Goal: Browse casually: Explore the website without a specific task or goal

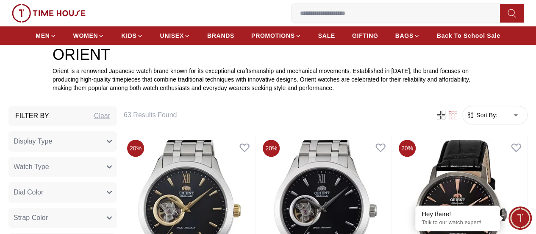
scroll to position [220, 0]
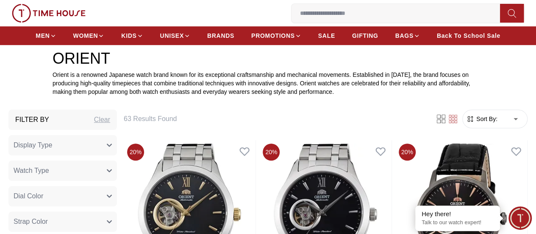
click at [463, 124] on form "Sort By: ​ ****** ​" at bounding box center [495, 118] width 65 height 19
click at [475, 123] on span "Sort By:" at bounding box center [486, 119] width 23 height 8
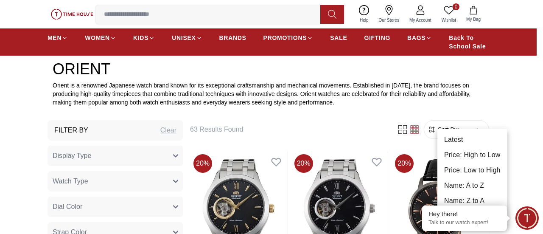
click at [448, 134] on li "Latest" at bounding box center [472, 139] width 70 height 15
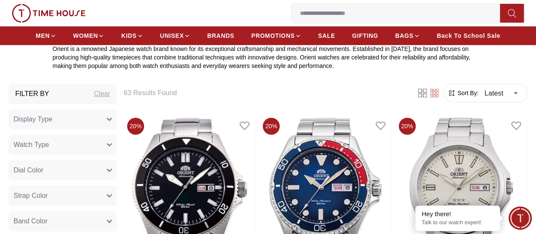
scroll to position [214, 0]
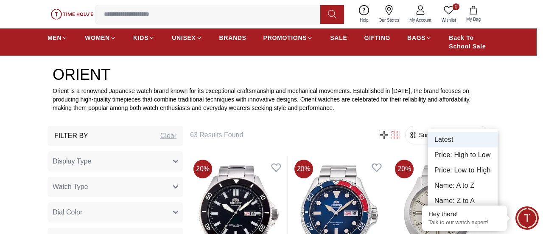
click at [422, 207] on em "Close tooltip" at bounding box center [422, 205] width 9 height 9
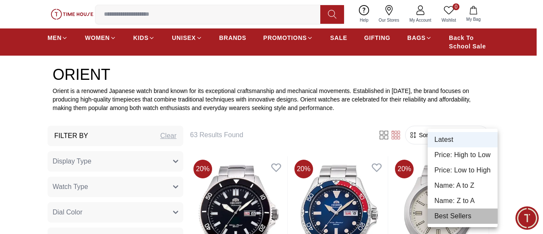
click at [442, 217] on li "Best Sellers" at bounding box center [463, 215] width 70 height 15
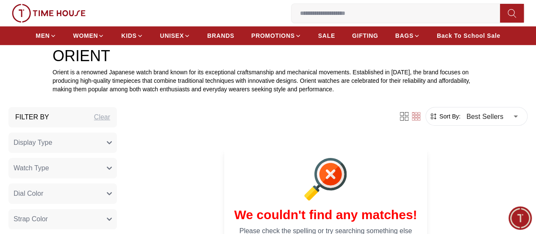
scroll to position [222, 0]
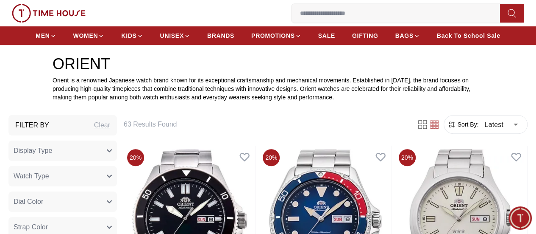
type input "******"
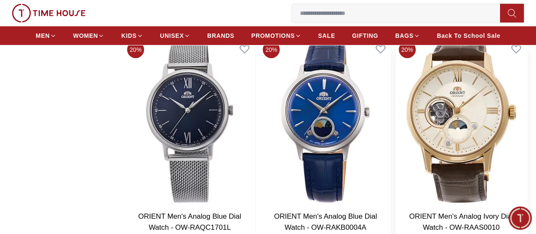
scroll to position [1490, 0]
click at [292, 48] on li "Citizen Promotion" at bounding box center [291, 50] width 81 height 15
click at [294, 55] on link "Citizen Promotion" at bounding box center [292, 51] width 68 height 8
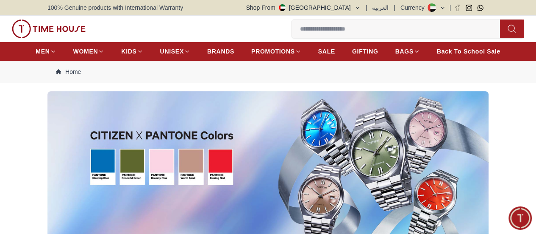
click at [0, 0] on img at bounding box center [0, 0] width 0 height 0
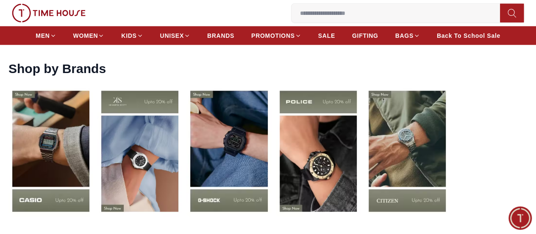
scroll to position [1127, 0]
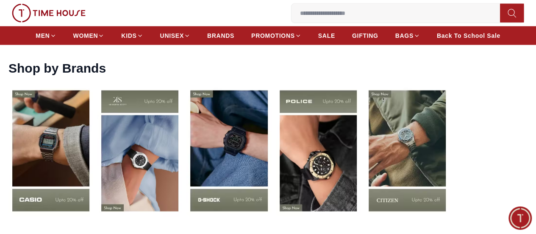
click at [155, 128] on img at bounding box center [140, 150] width 85 height 133
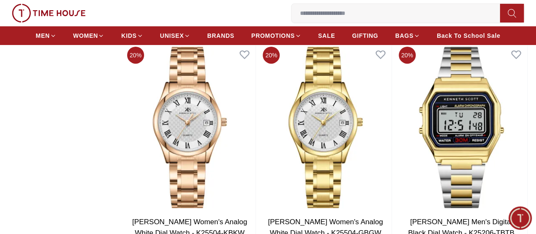
scroll to position [1520, 0]
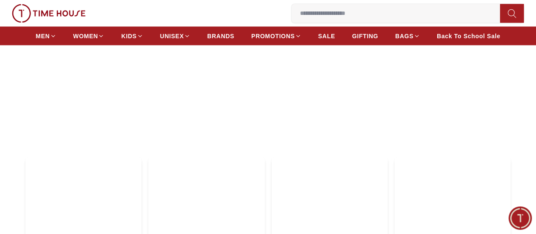
scroll to position [2381, 0]
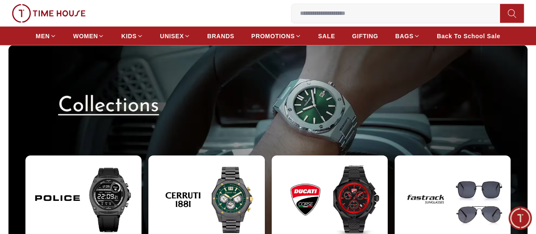
click at [235, 155] on img at bounding box center [206, 199] width 116 height 89
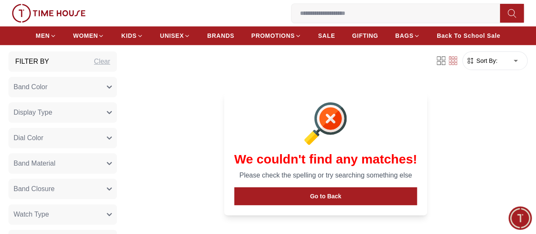
scroll to position [314, 0]
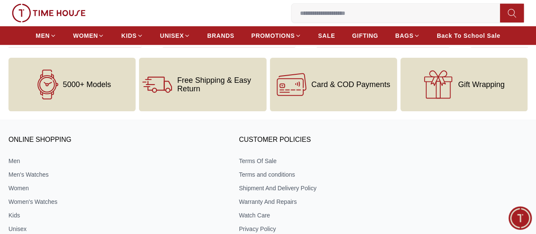
scroll to position [2857, 0]
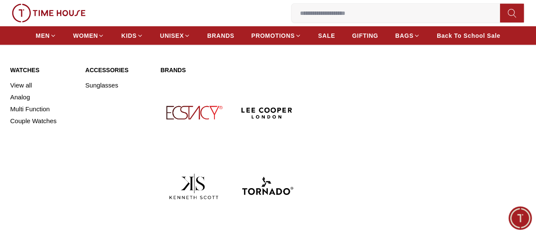
click at [183, 106] on img at bounding box center [194, 112] width 67 height 67
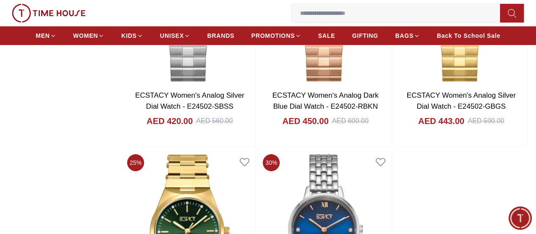
scroll to position [1643, 0]
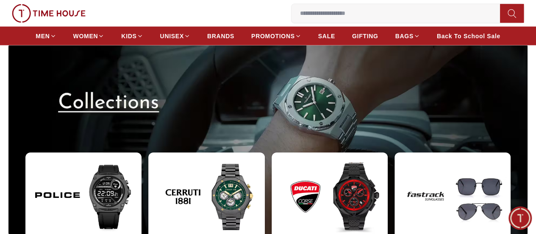
scroll to position [2390, 0]
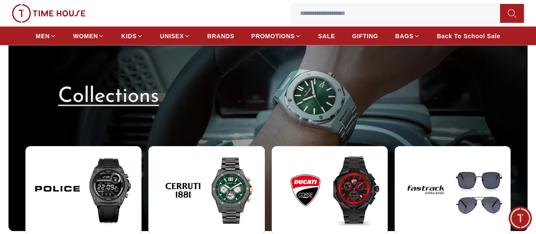
click at [400, 146] on img at bounding box center [453, 190] width 116 height 89
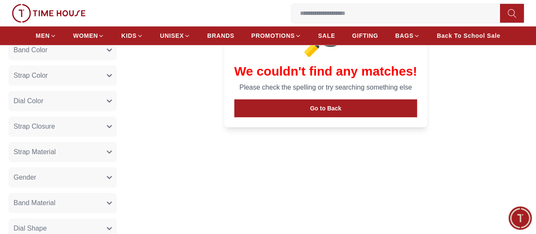
scroll to position [366, 0]
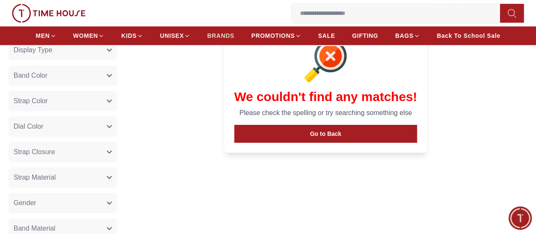
click at [225, 34] on span "BRANDS" at bounding box center [220, 35] width 27 height 8
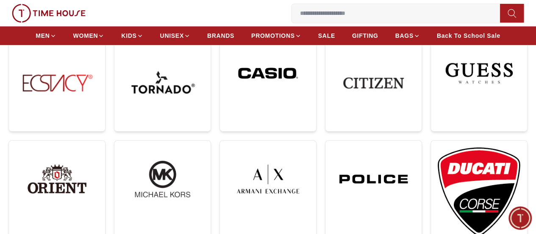
scroll to position [263, 0]
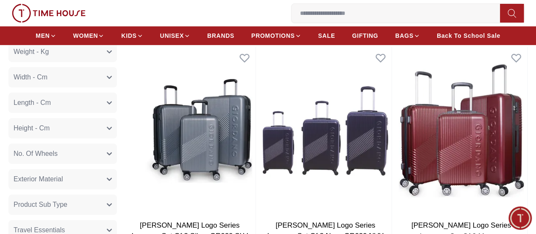
scroll to position [133, 0]
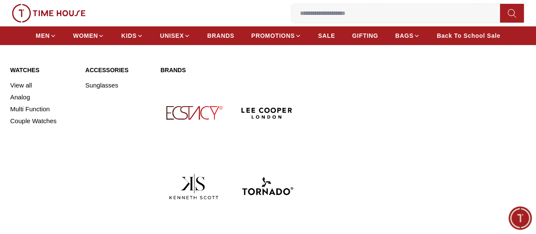
scroll to position [198, 0]
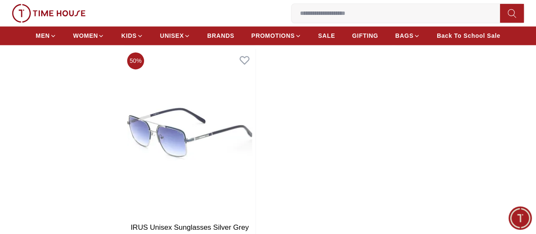
scroll to position [565, 0]
click at [256, 130] on img at bounding box center [190, 132] width 132 height 168
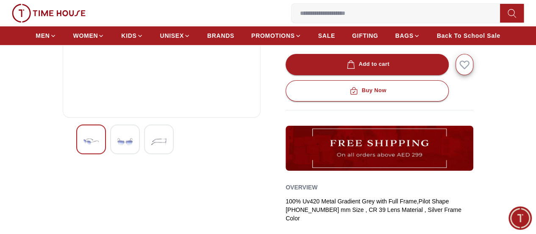
scroll to position [204, 0]
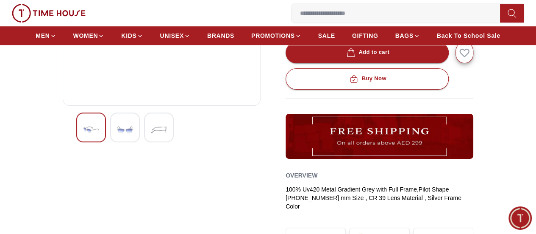
click at [117, 136] on img at bounding box center [124, 130] width 15 height 20
click at [151, 136] on img at bounding box center [158, 130] width 15 height 20
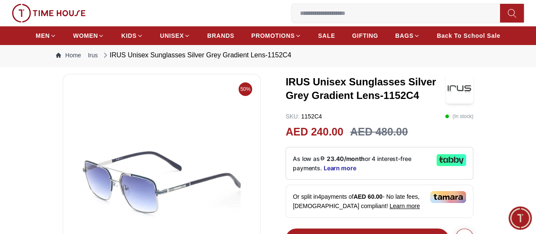
scroll to position [0, 0]
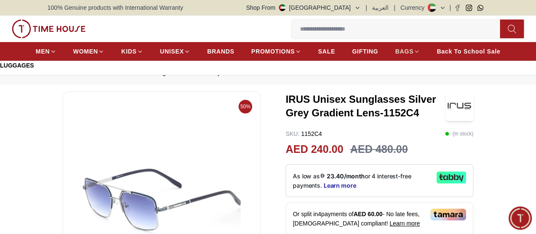
click at [414, 53] on span "BAGS" at bounding box center [404, 51] width 18 height 8
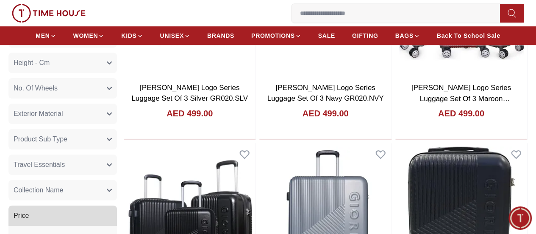
scroll to position [220, 0]
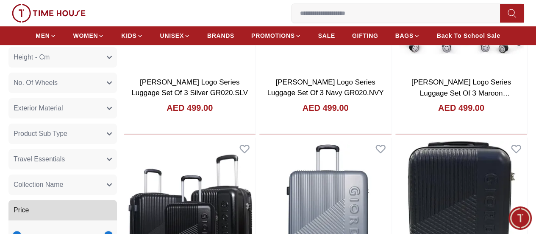
click at [0, 0] on img at bounding box center [0, 0] width 0 height 0
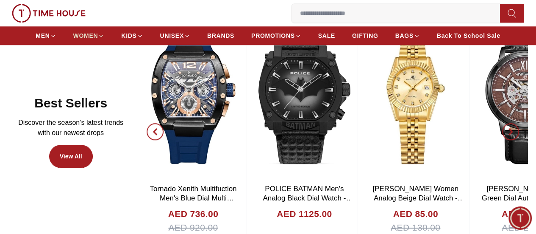
scroll to position [439, 0]
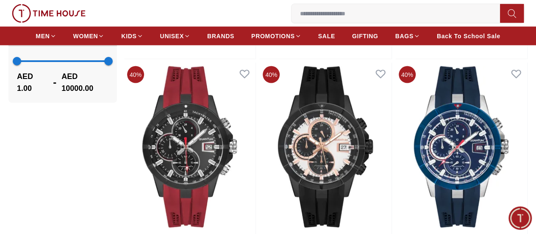
scroll to position [794, 0]
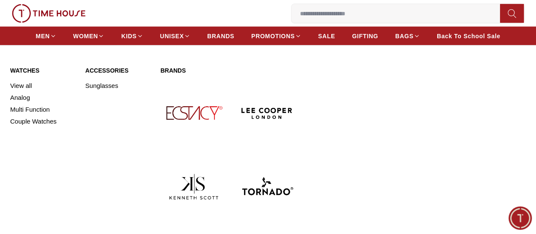
click at [172, 97] on img at bounding box center [194, 112] width 67 height 67
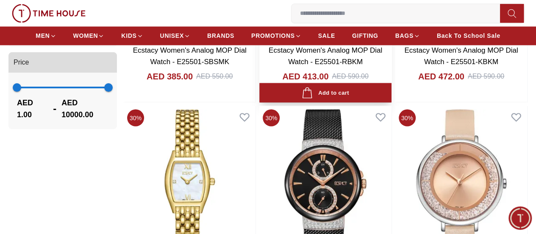
scroll to position [756, 0]
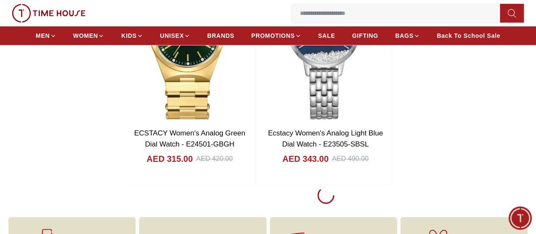
scroll to position [1836, 0]
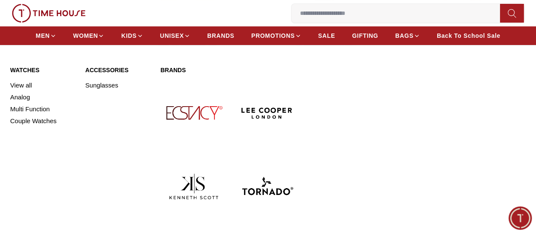
click at [234, 98] on img at bounding box center [267, 112] width 67 height 67
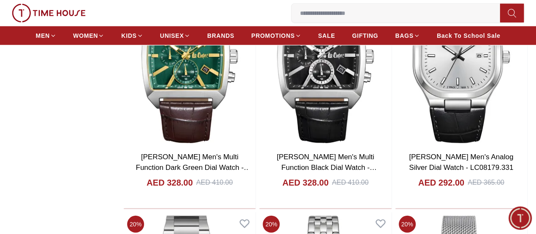
scroll to position [1152, 0]
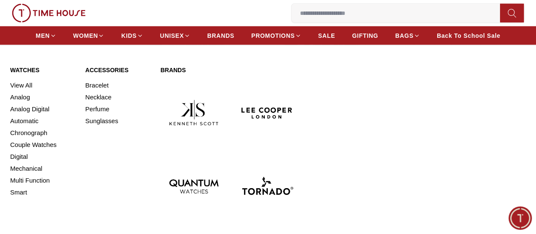
click at [283, 153] on img at bounding box center [267, 186] width 67 height 67
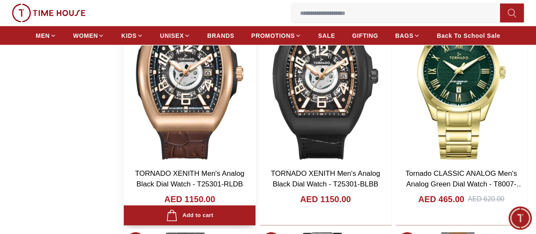
scroll to position [880, 0]
